Goal: Task Accomplishment & Management: Manage account settings

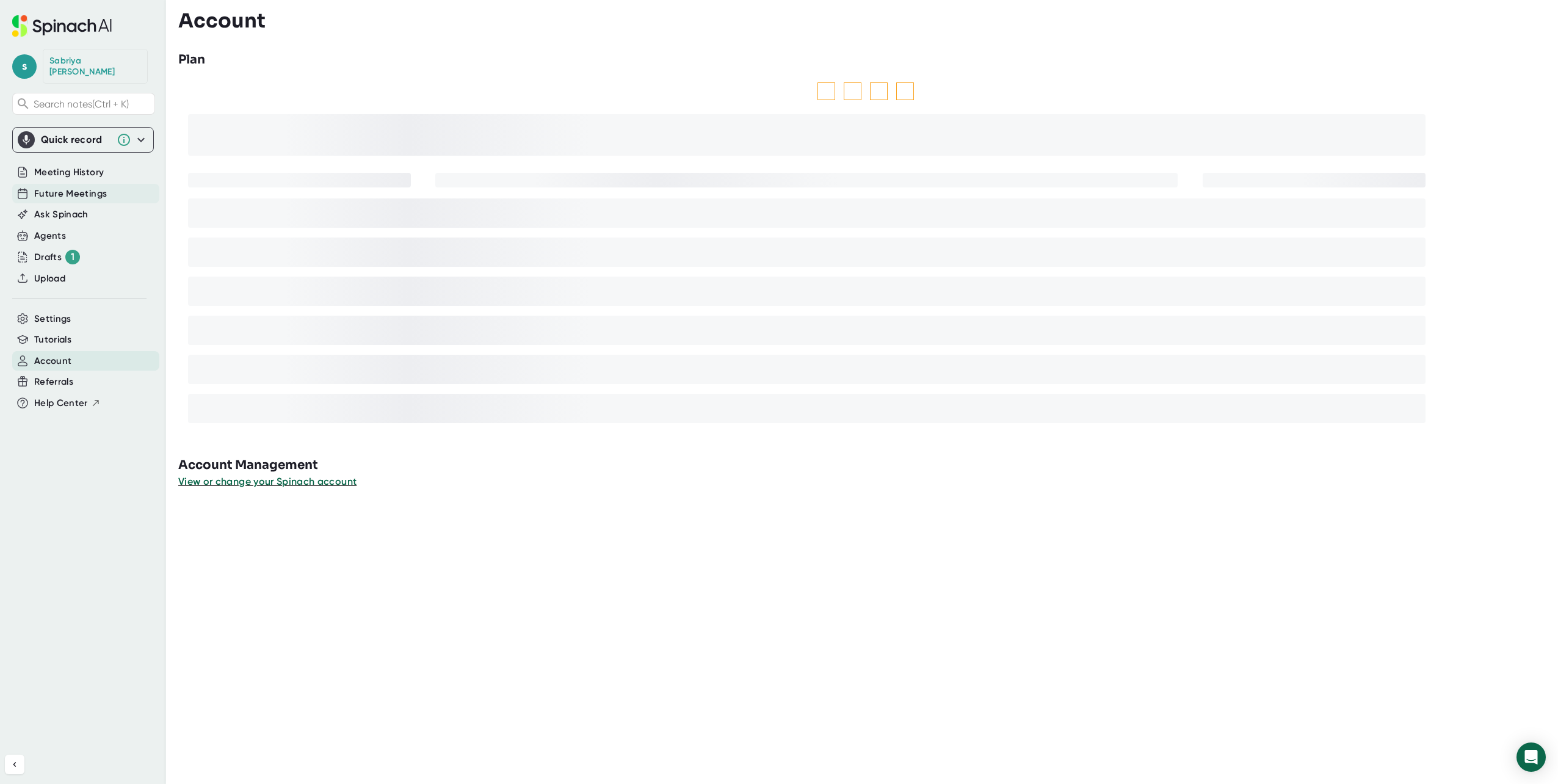
click at [89, 187] on span "Future Meetings" at bounding box center [70, 193] width 72 height 14
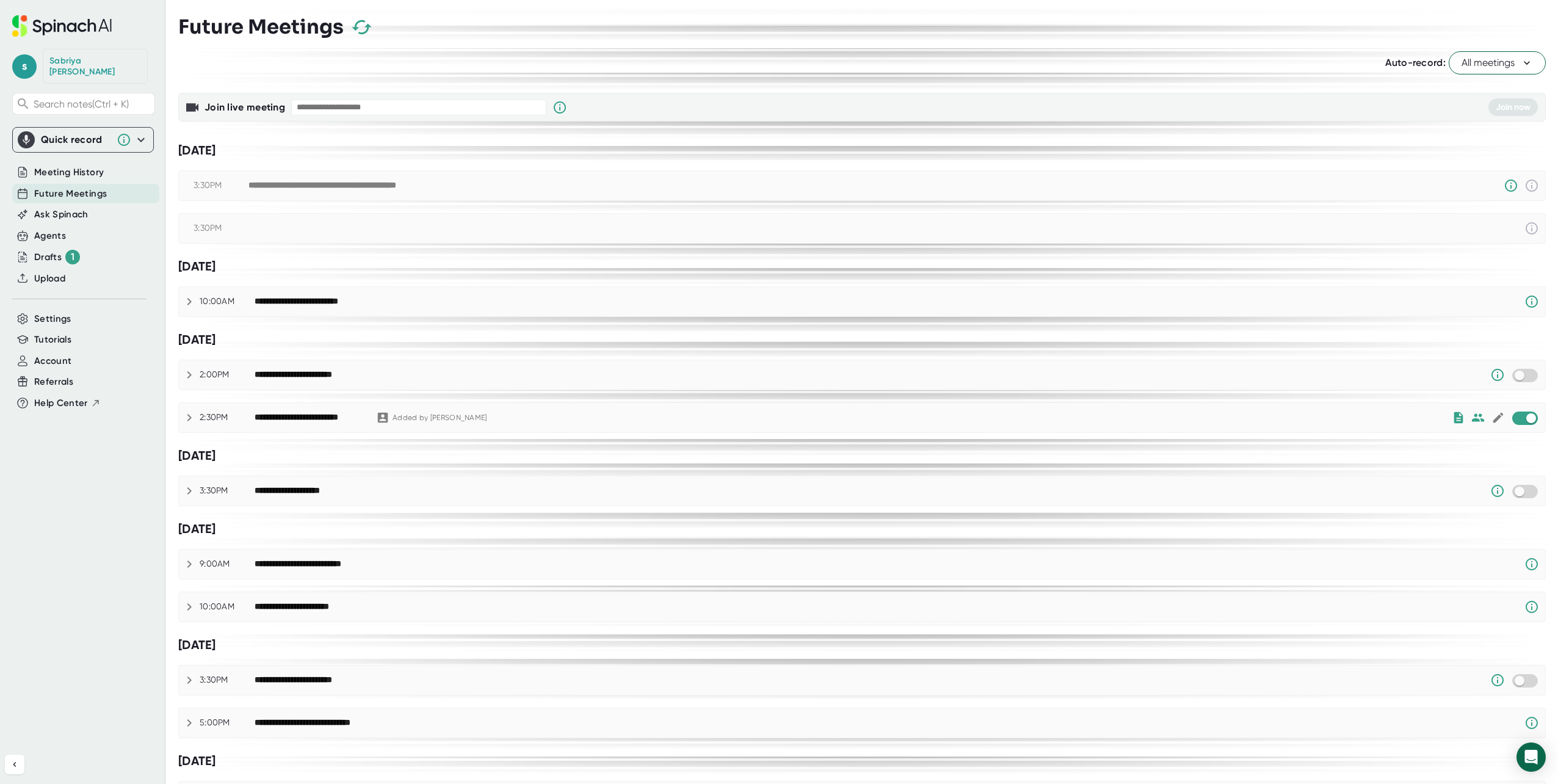
click at [1470, 69] on span "All meetings" at bounding box center [1496, 62] width 72 height 15
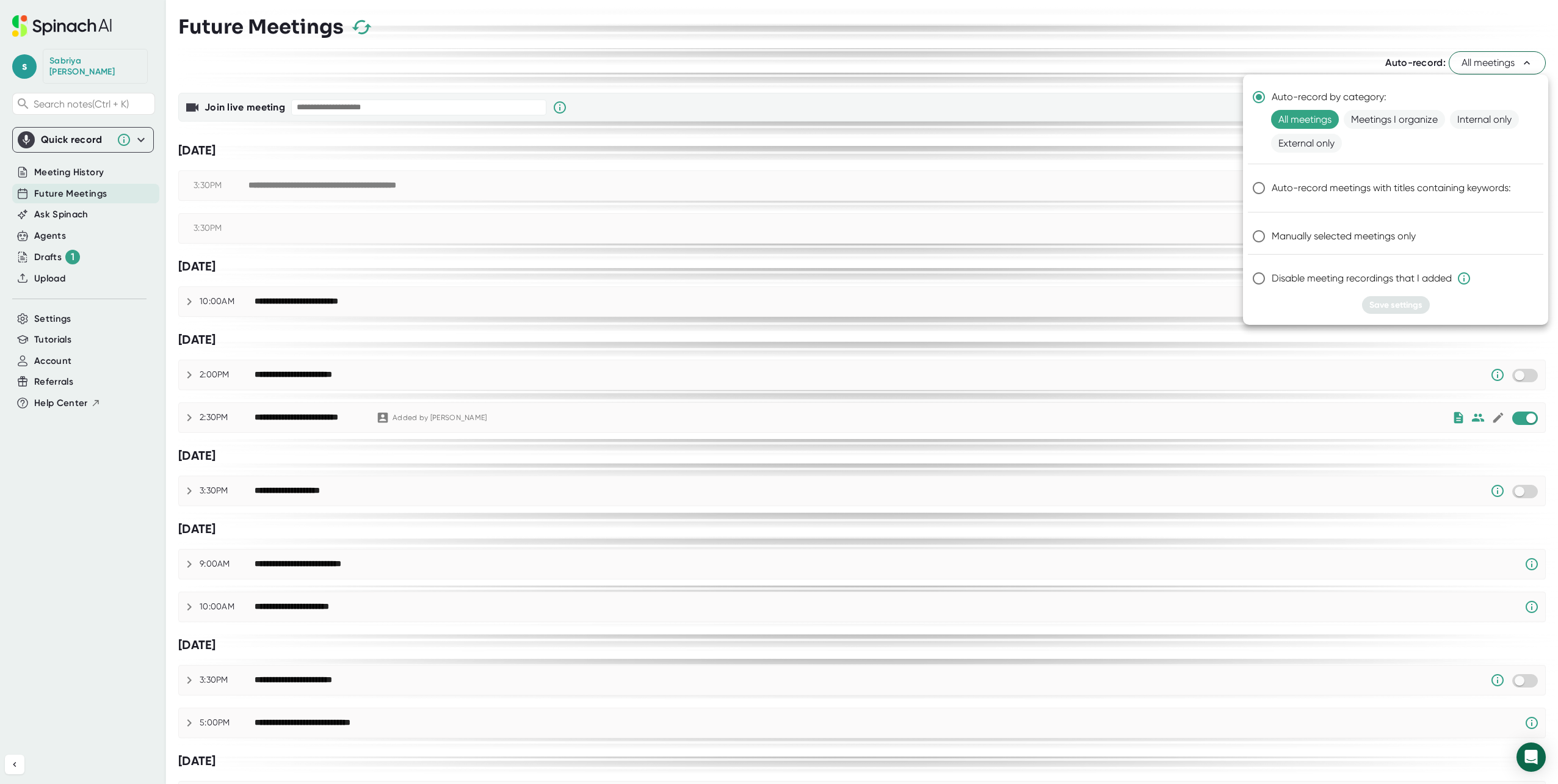
click at [1158, 121] on div at bounding box center [779, 392] width 1558 height 784
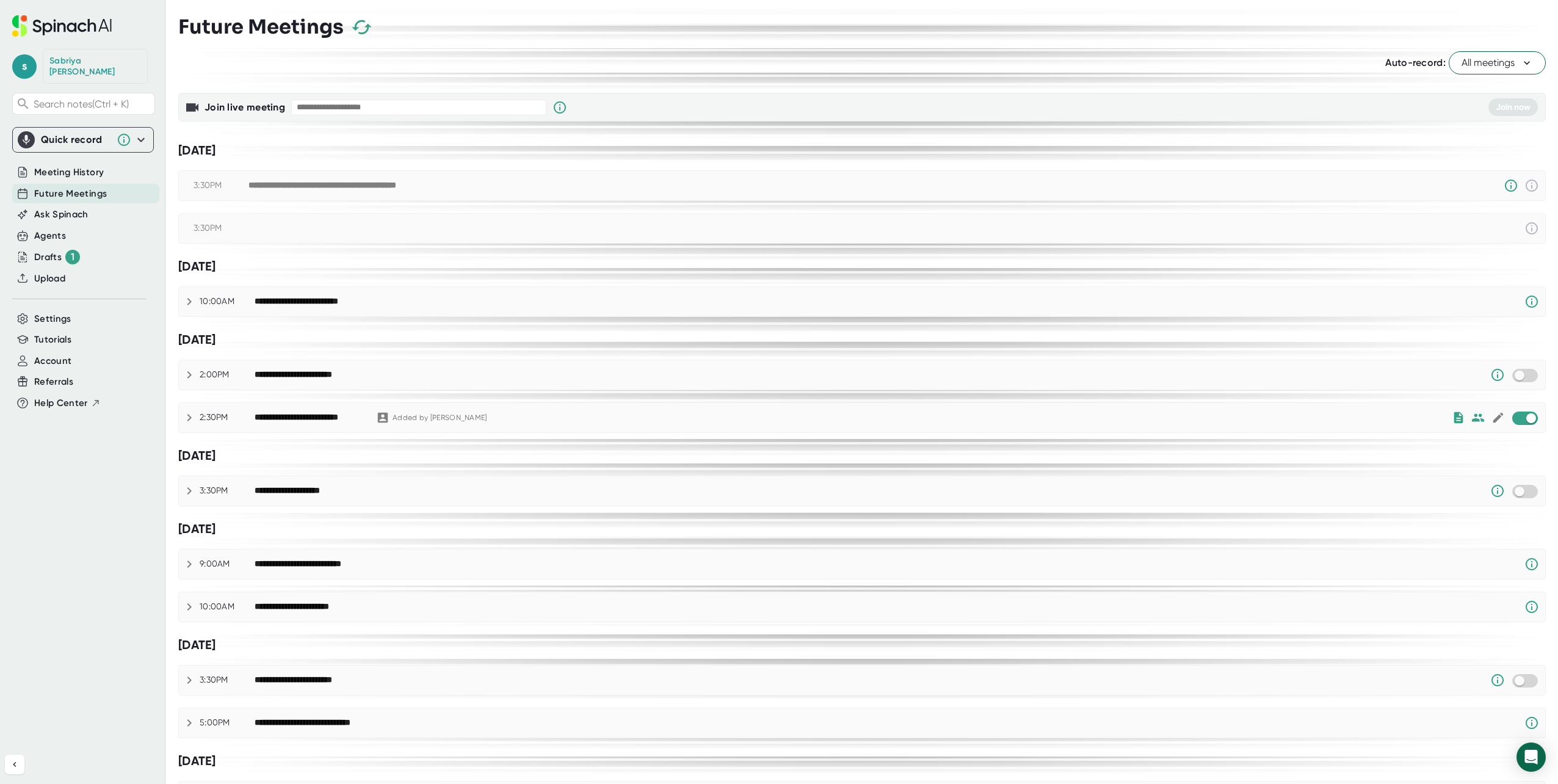
click at [1500, 65] on span "All meetings" at bounding box center [1496, 62] width 72 height 15
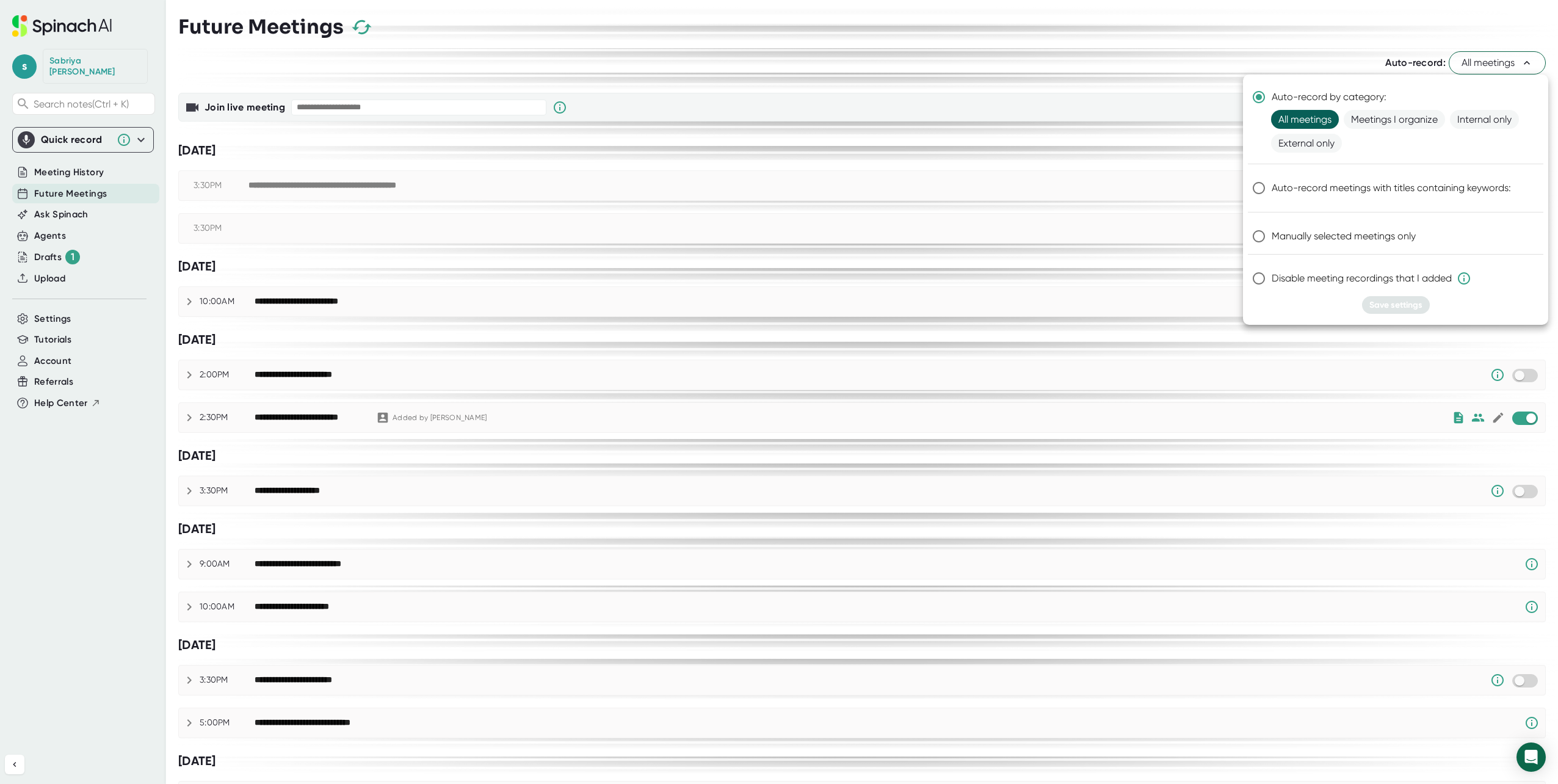
click at [1322, 117] on span "All meetings" at bounding box center [1304, 119] width 68 height 19
click at [1355, 117] on span "Meetings I organize" at bounding box center [1394, 119] width 101 height 19
click at [1290, 119] on span "All meetings" at bounding box center [1304, 119] width 68 height 19
click at [1368, 438] on div at bounding box center [779, 392] width 1558 height 784
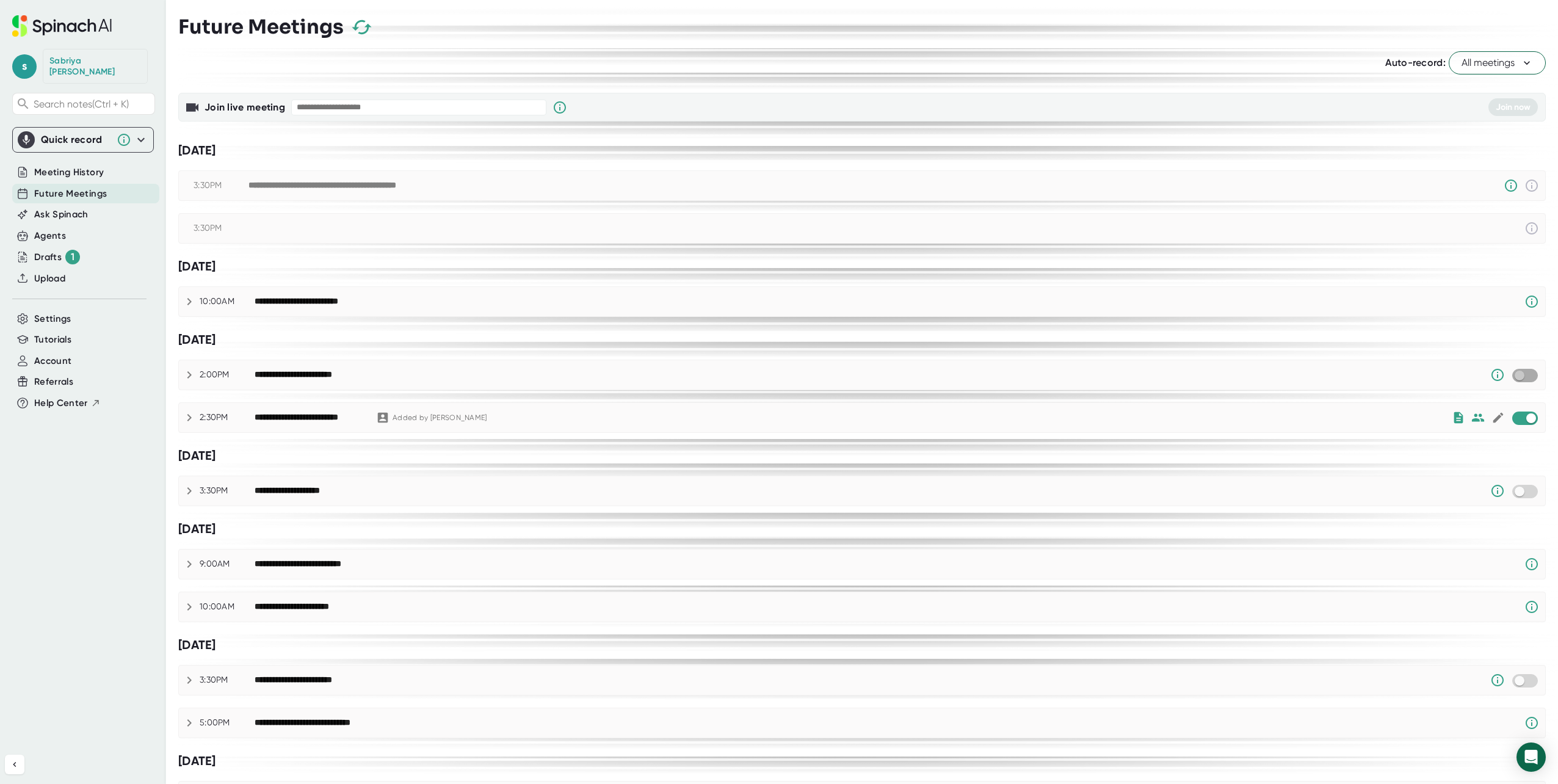
click at [1515, 376] on input "checkbox" at bounding box center [1519, 375] width 35 height 11
click at [1529, 491] on div at bounding box center [1525, 490] width 28 height 15
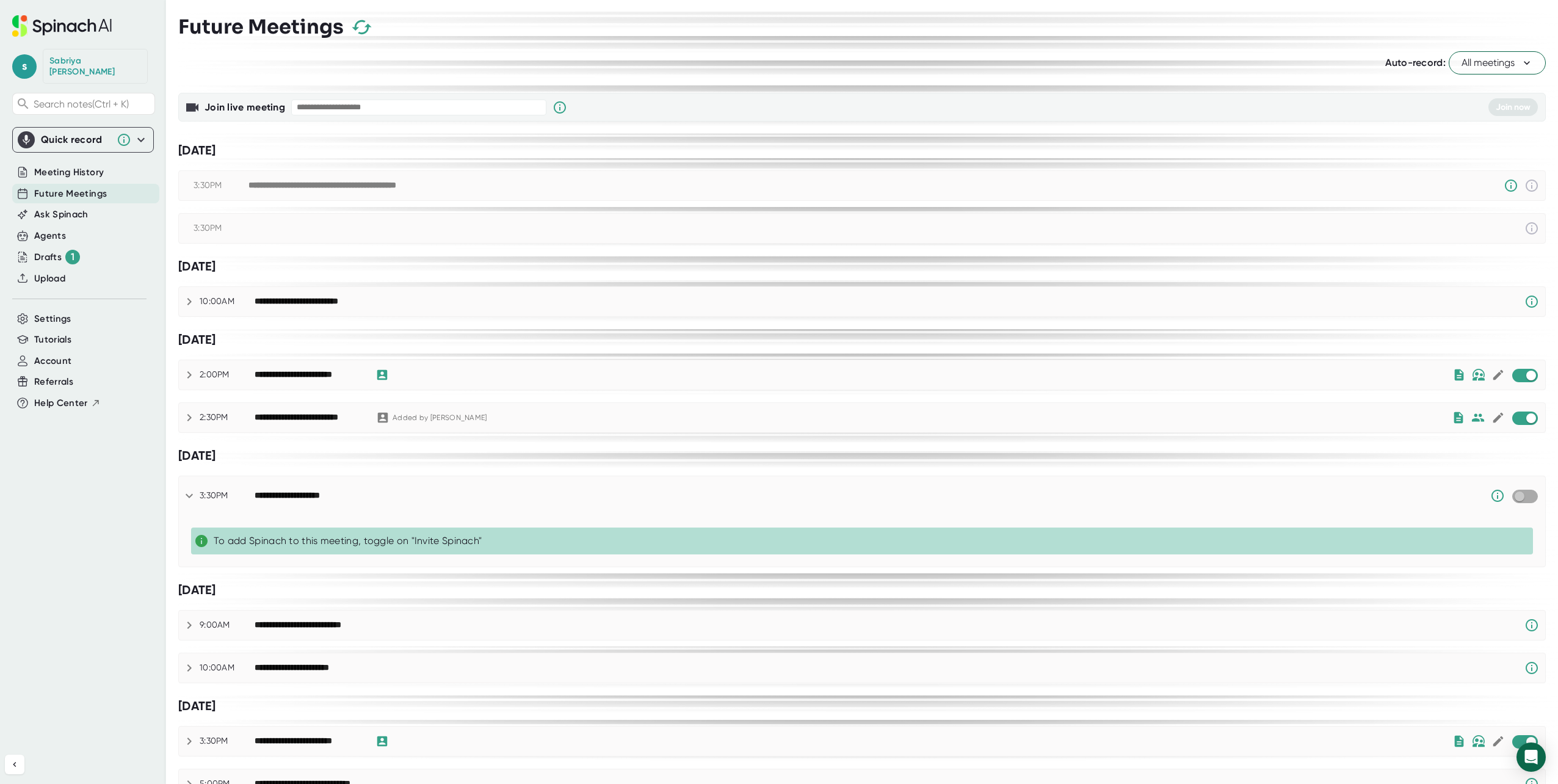
click at [1517, 494] on input "checkbox" at bounding box center [1519, 496] width 35 height 11
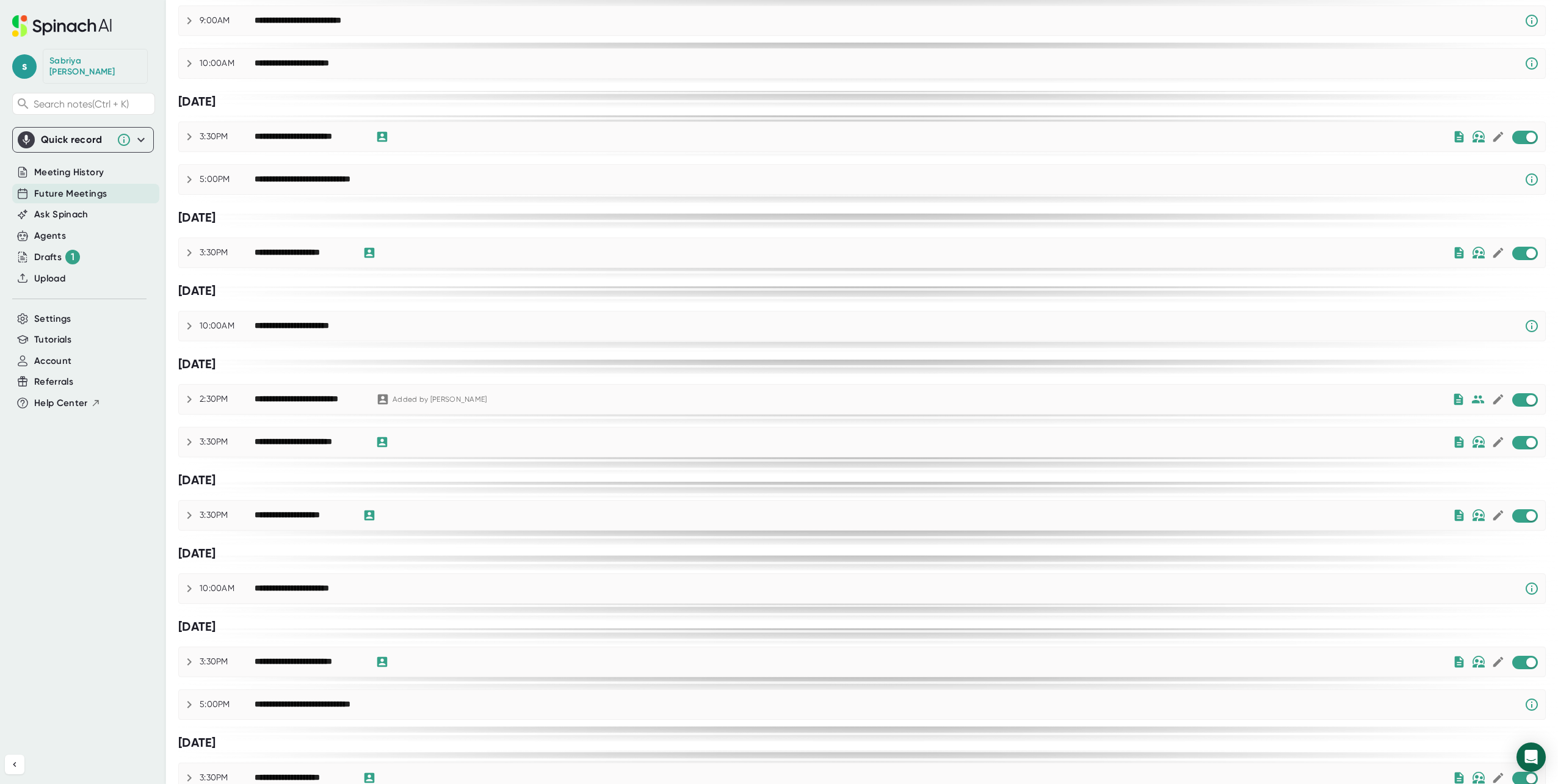
scroll to position [890, 0]
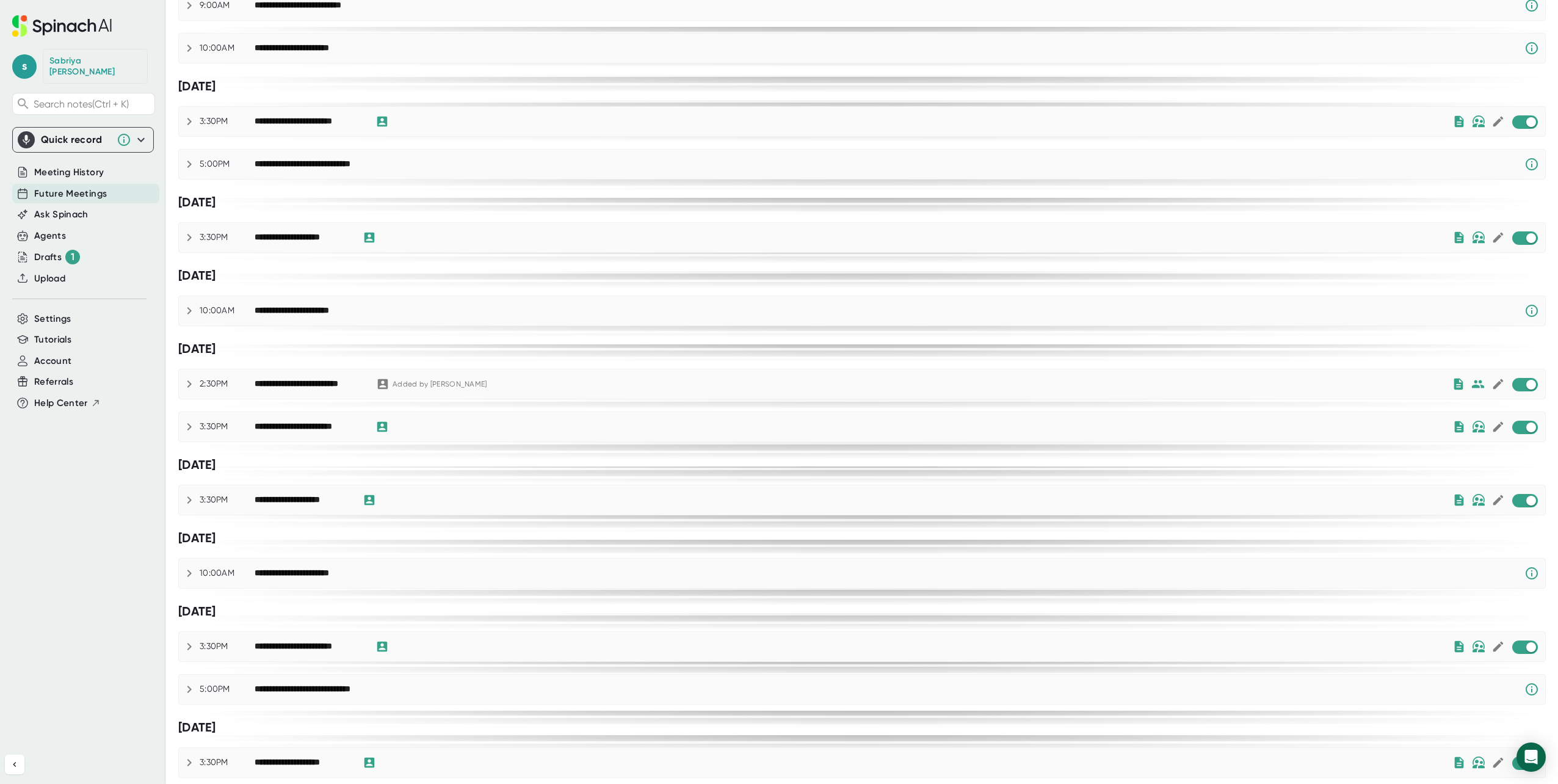
click at [197, 575] on div "**********" at bounding box center [862, 573] width 1366 height 15
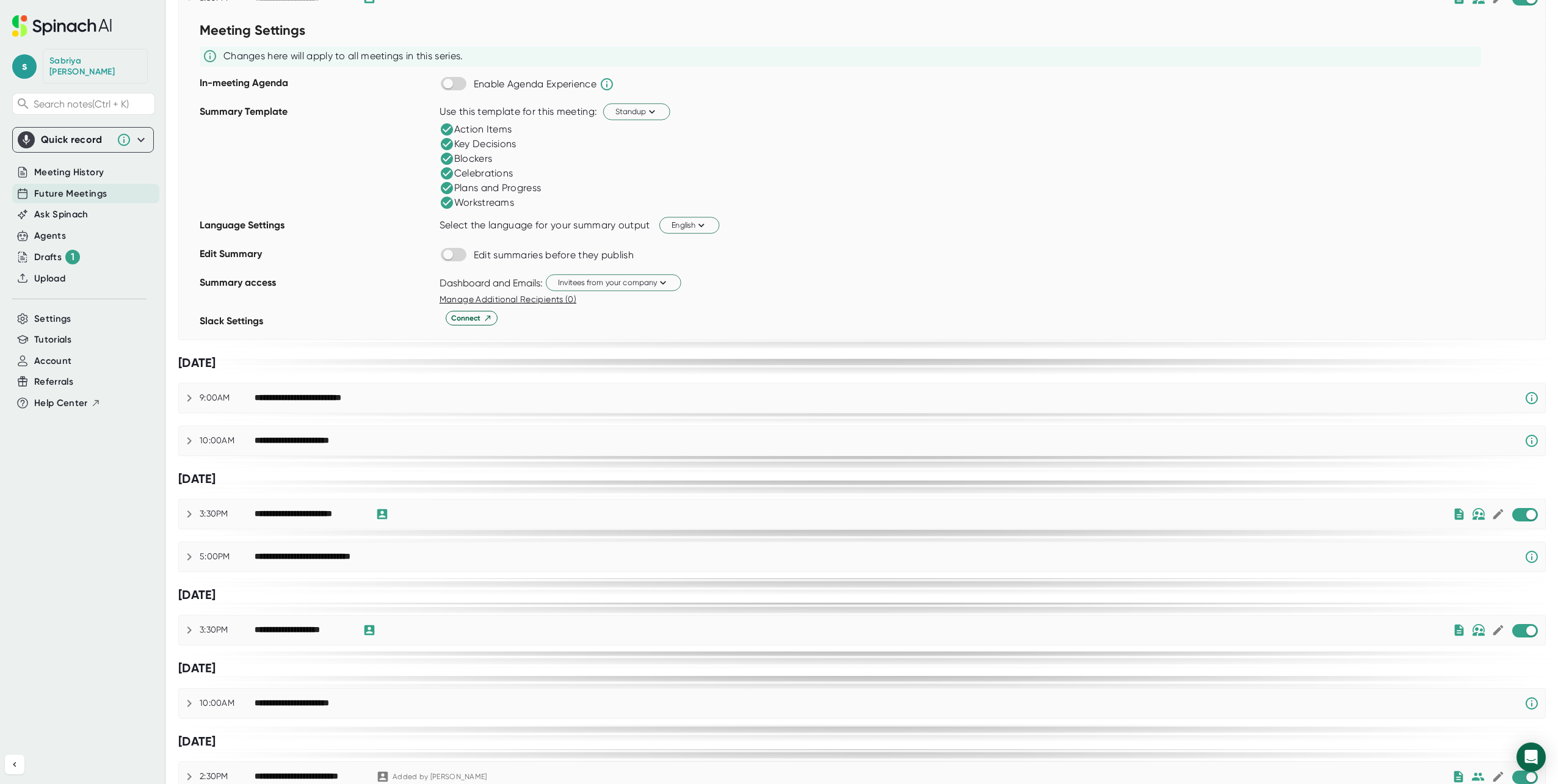
scroll to position [463, 0]
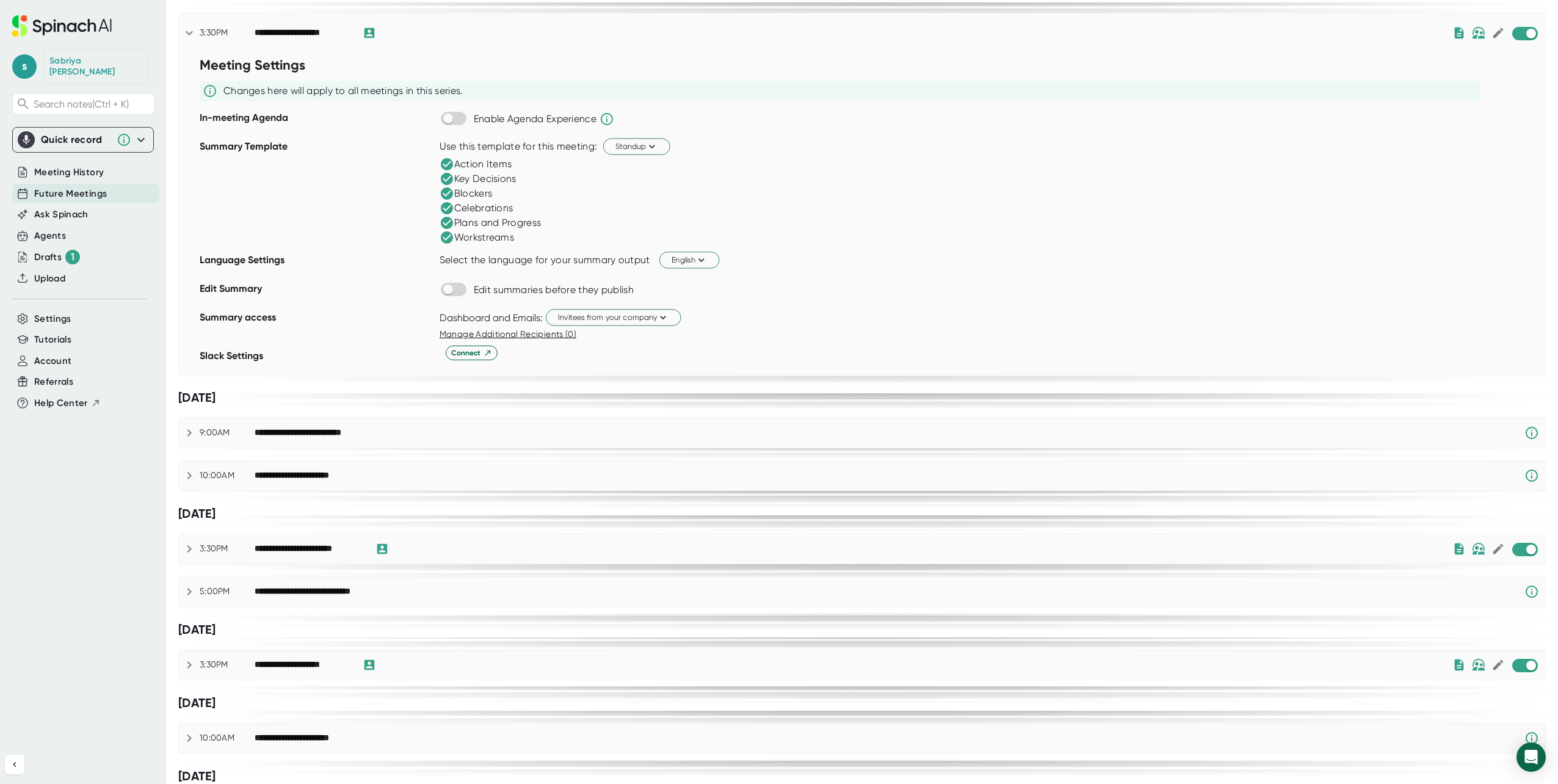
click at [190, 436] on icon at bounding box center [189, 432] width 15 height 15
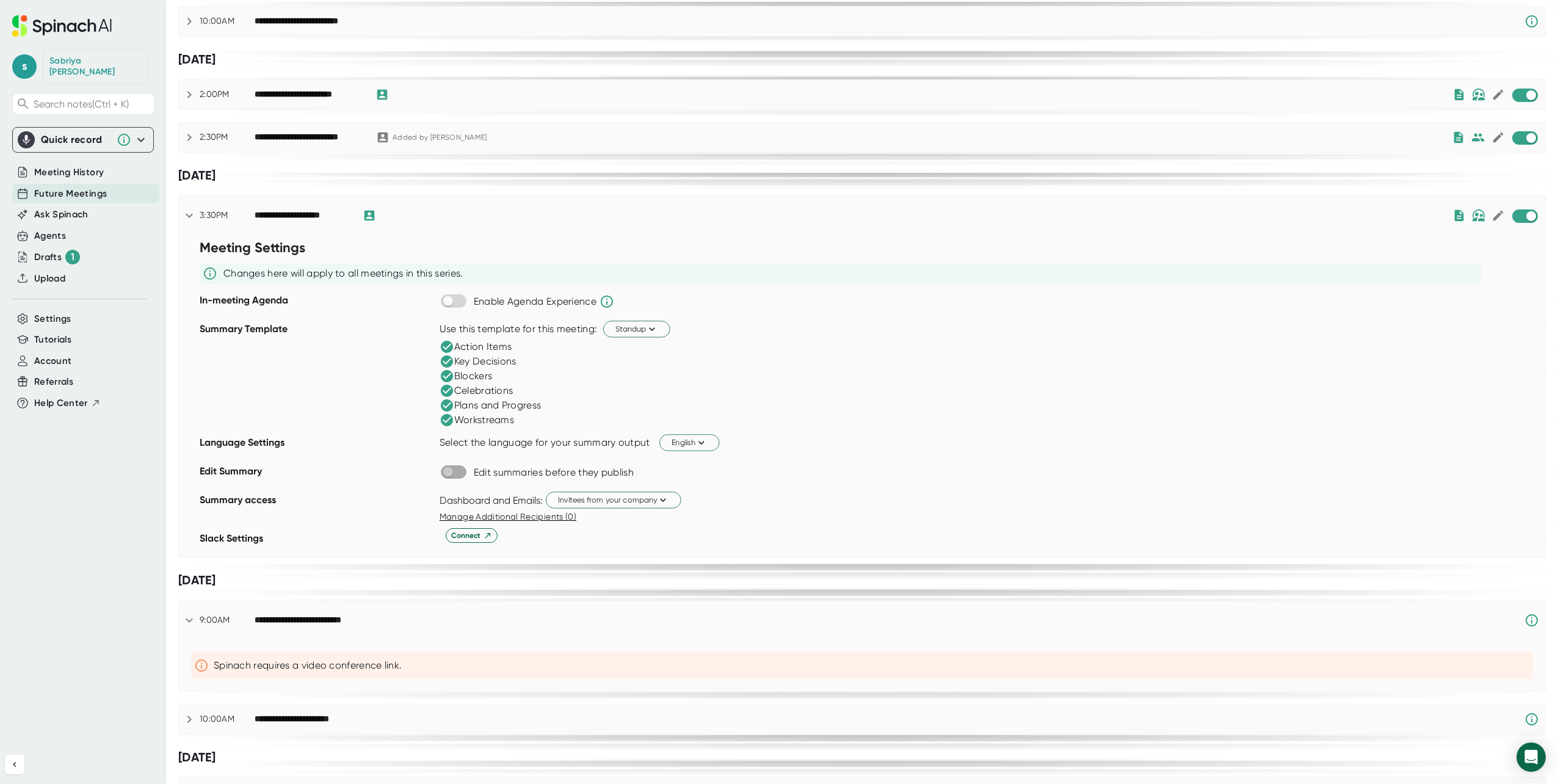
scroll to position [280, 0]
click at [459, 470] on input "checkbox" at bounding box center [447, 473] width 35 height 11
checkbox input "true"
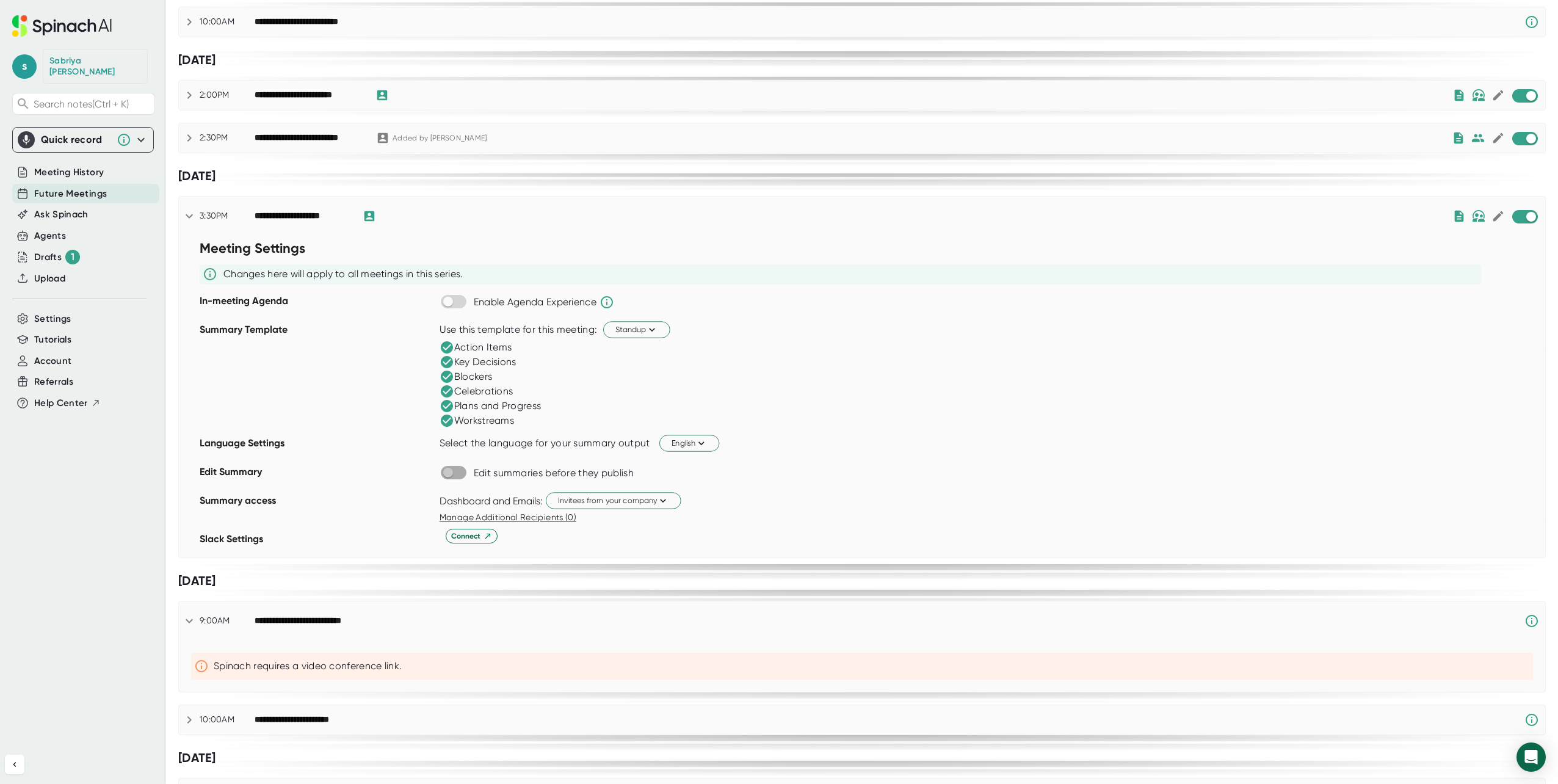
checkbox input "true"
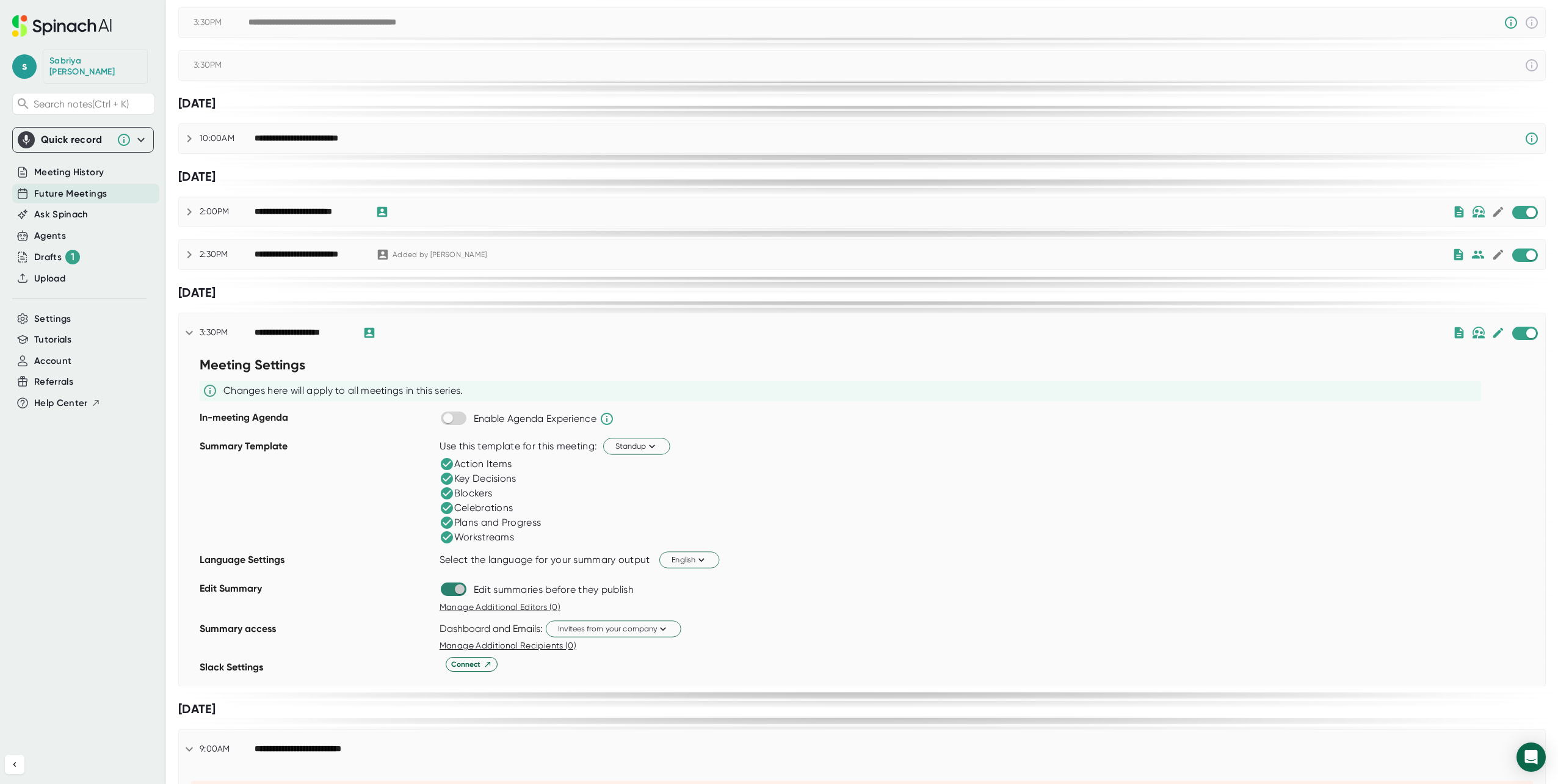
scroll to position [157, 0]
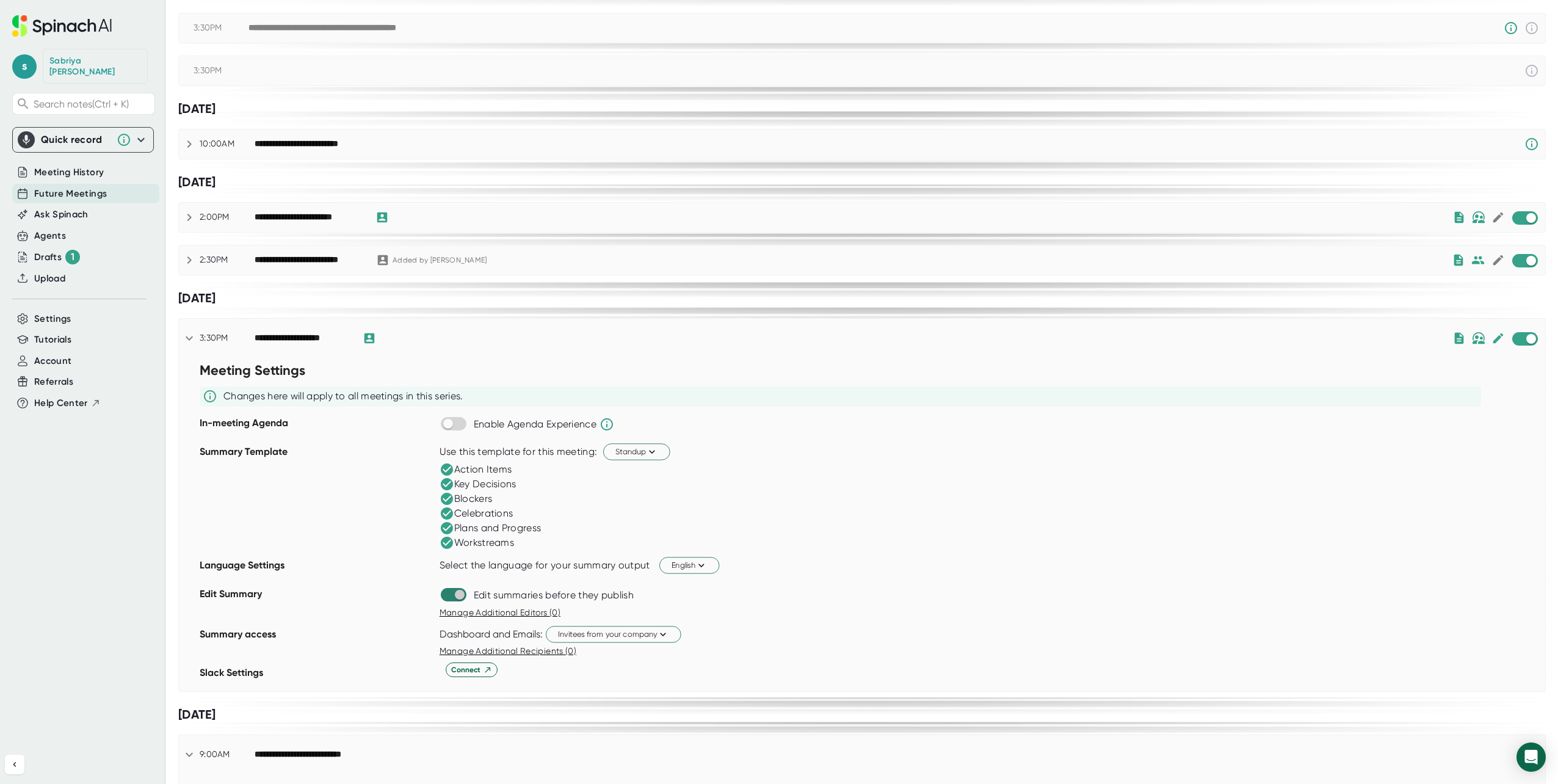
click at [446, 595] on input "checkbox" at bounding box center [459, 594] width 35 height 11
checkbox input "false"
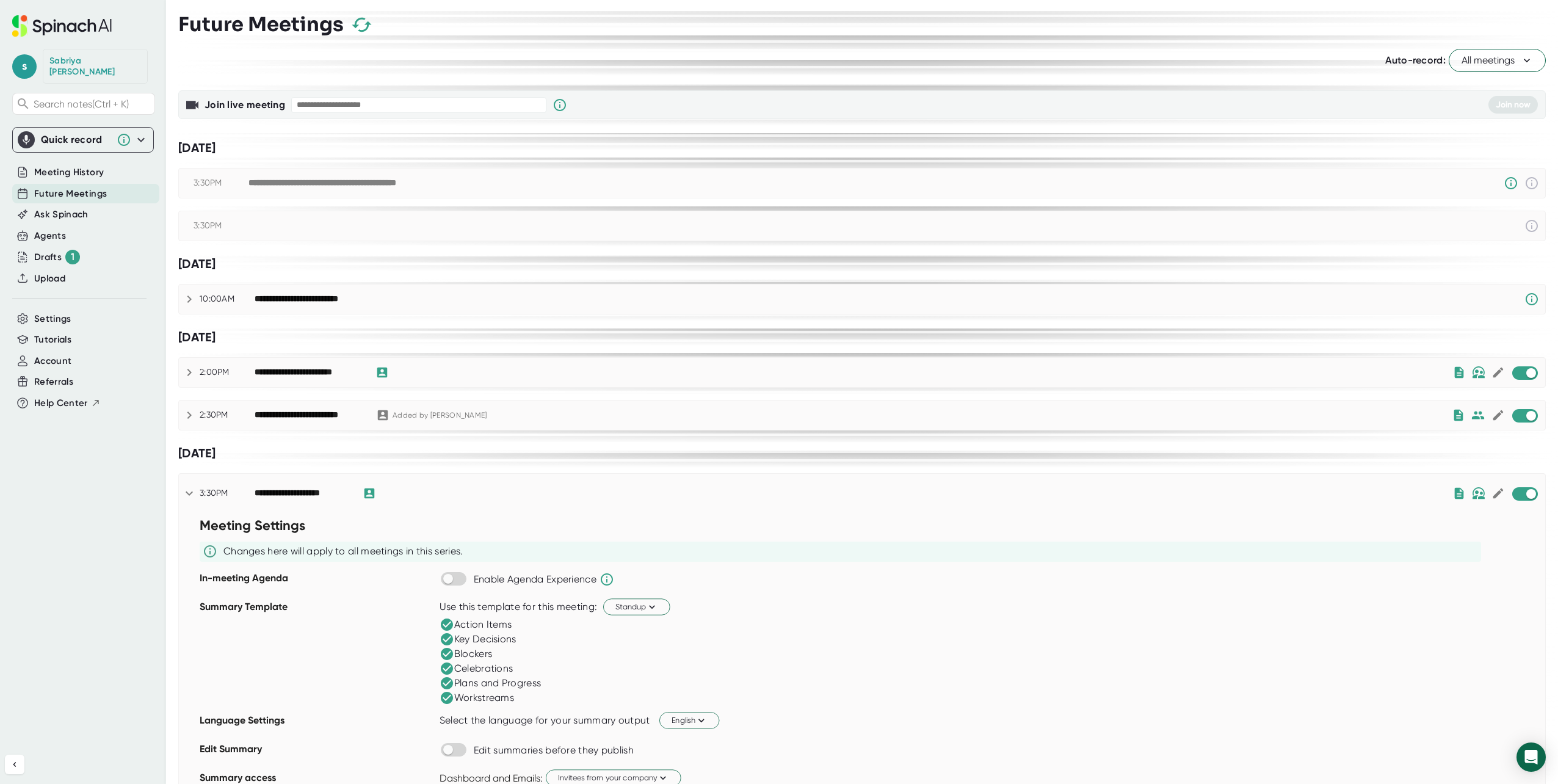
scroll to position [0, 0]
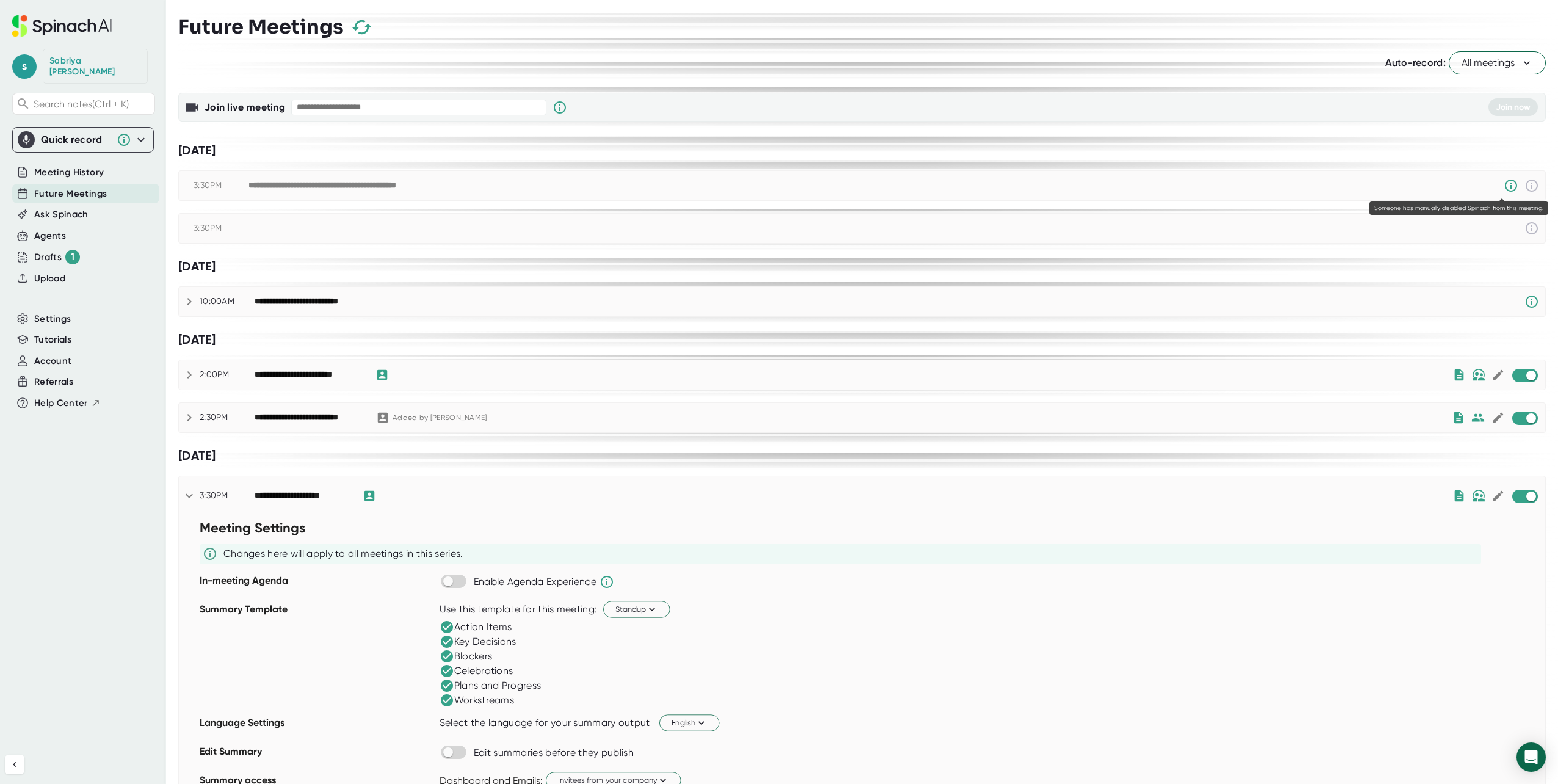
click at [1504, 184] on icon at bounding box center [1510, 185] width 15 height 15
click at [1503, 183] on icon at bounding box center [1510, 185] width 15 height 15
drag, startPoint x: 1501, startPoint y: 185, endPoint x: 1244, endPoint y: 203, distance: 257.6
click at [61, 250] on div "Drafts 1" at bounding box center [56, 257] width 45 height 15
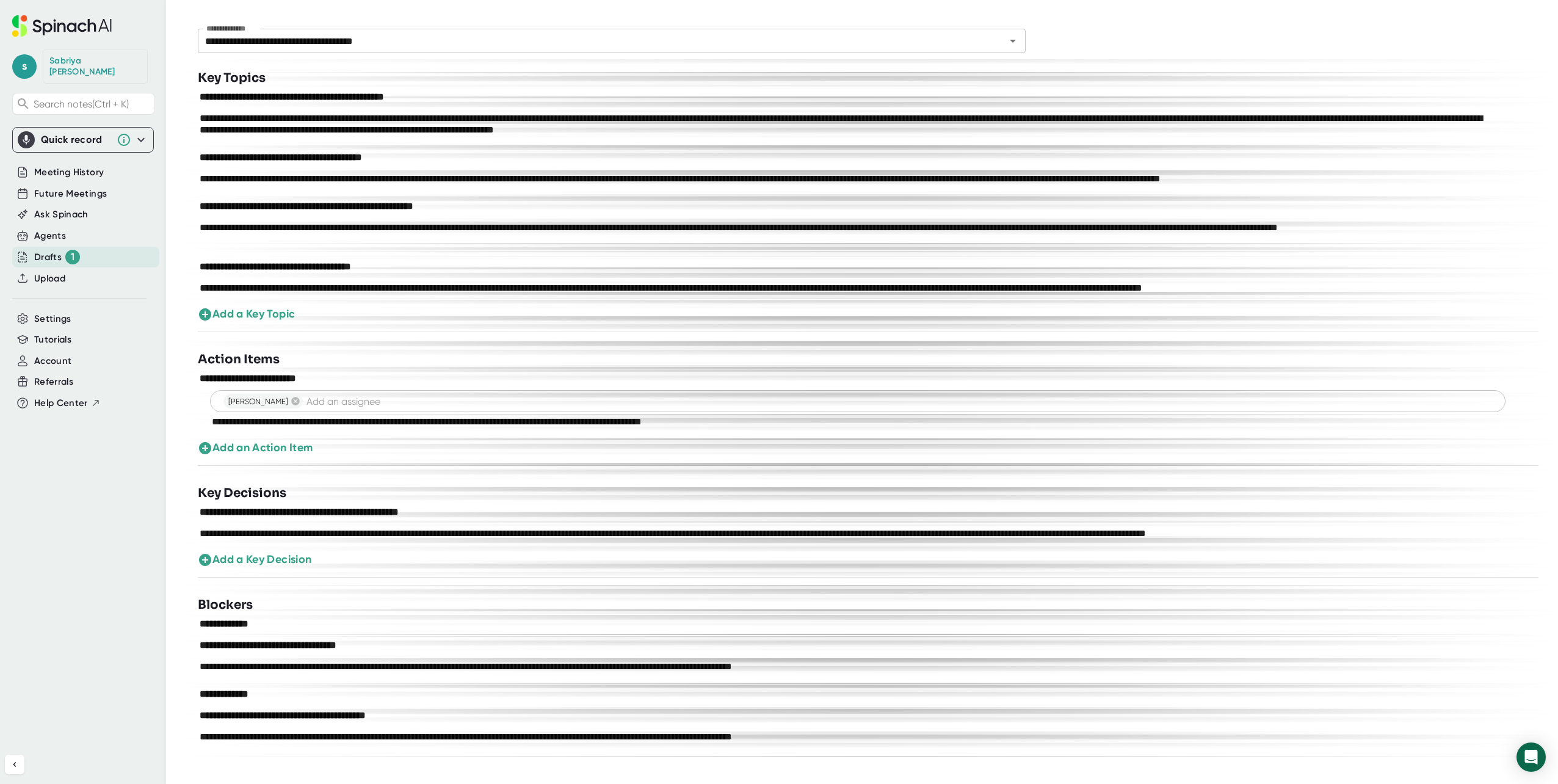
scroll to position [239, 0]
